Goal: Task Accomplishment & Management: Use online tool/utility

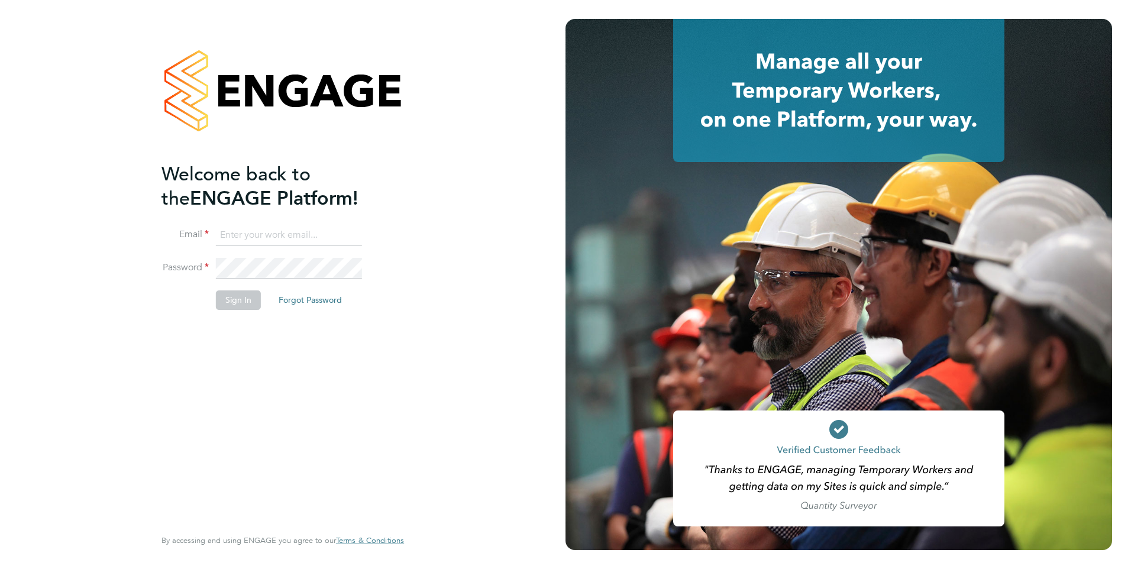
type input "rclarke@frlondon.co.uk"
click at [245, 302] on button "Sign In" at bounding box center [238, 299] width 45 height 19
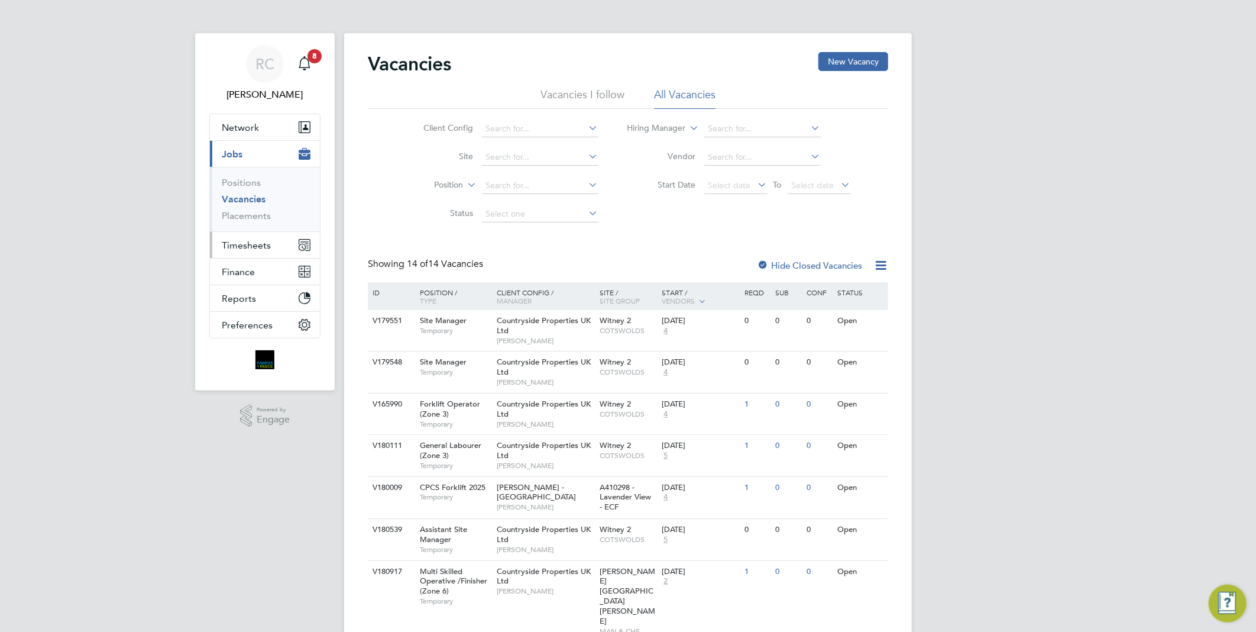
click at [251, 247] on span "Timesheets" at bounding box center [246, 245] width 49 height 11
click at [257, 244] on span "Timesheets" at bounding box center [246, 245] width 49 height 11
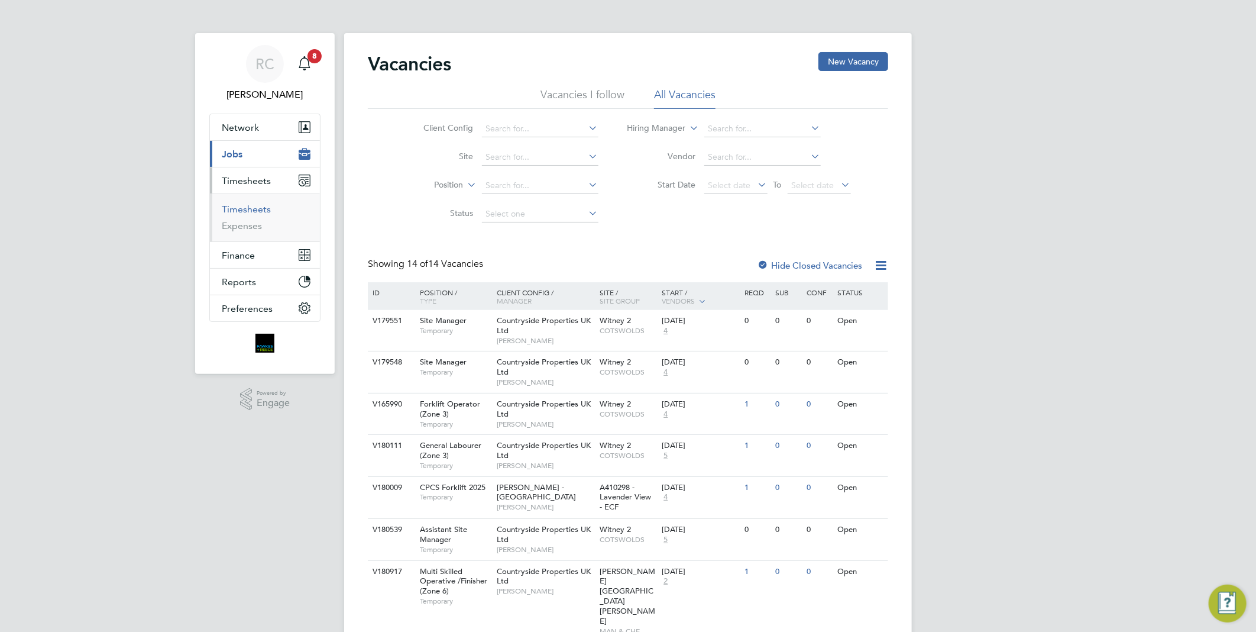
click at [262, 208] on link "Timesheets" at bounding box center [246, 208] width 49 height 11
